Goal: Information Seeking & Learning: Learn about a topic

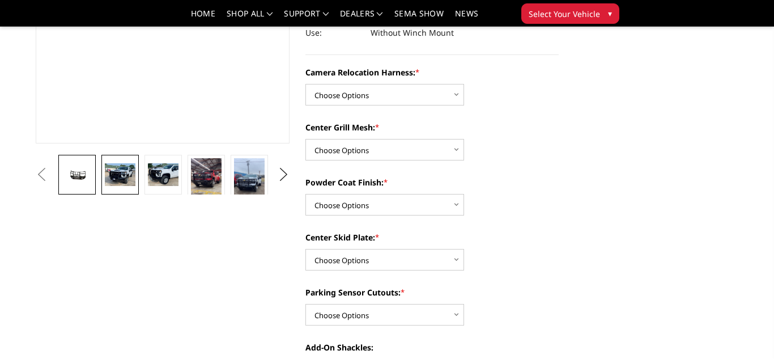
click at [133, 175] on img at bounding box center [120, 174] width 31 height 23
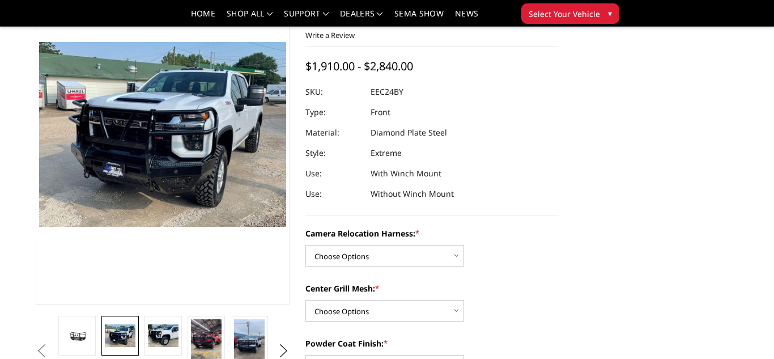
scroll to position [92, 0]
click at [154, 329] on img at bounding box center [163, 336] width 31 height 23
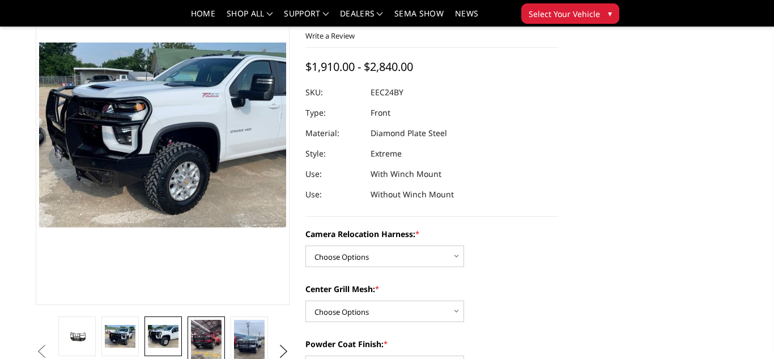
click at [211, 342] on img at bounding box center [206, 346] width 31 height 54
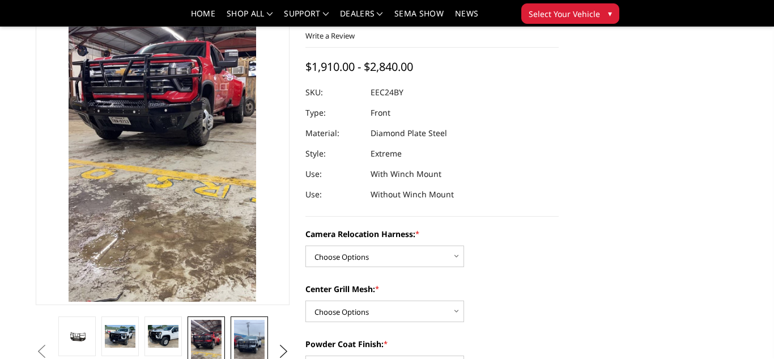
click at [244, 337] on img at bounding box center [249, 346] width 31 height 54
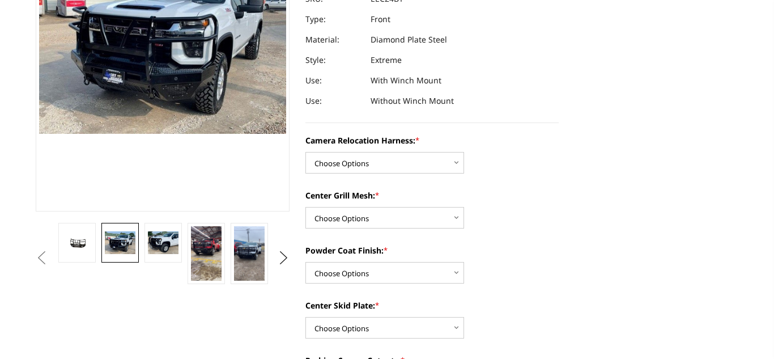
click at [143, 178] on img at bounding box center [201, 54] width 725 height 544
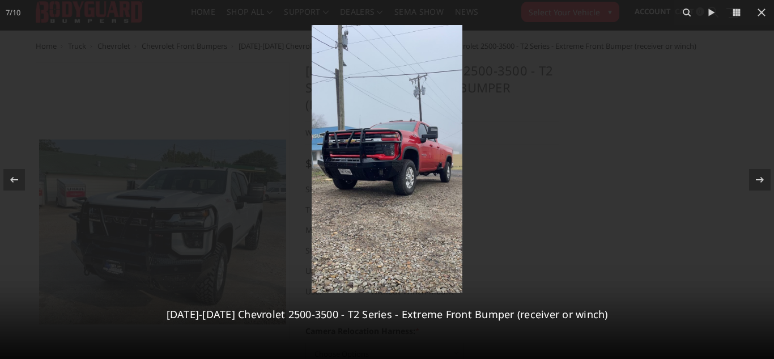
click at [394, 170] on img at bounding box center [387, 158] width 151 height 267
